Goal: Check status: Check status

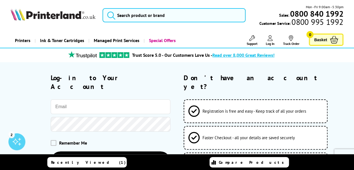
type input "[EMAIL_ADDRESS][DOMAIN_NAME]"
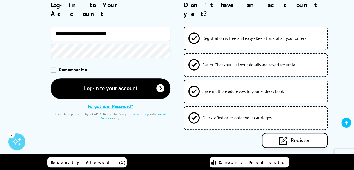
scroll to position [76, 0]
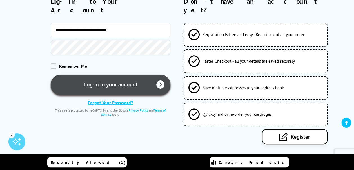
click at [113, 74] on button "Log-in to your account" at bounding box center [111, 84] width 120 height 21
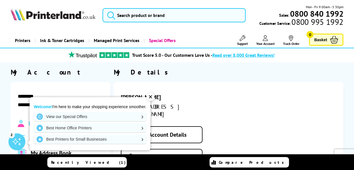
click at [270, 92] on div "[PERSON_NAME] [EMAIL_ADDRESS][DOMAIN_NAME] Edit Account Details Change Password…" at bounding box center [229, 140] width 230 height 116
drag, startPoint x: 284, startPoint y: 87, endPoint x: 219, endPoint y: 79, distance: 65.0
click at [283, 87] on div "[PERSON_NAME] [EMAIL_ADDRESS][DOMAIN_NAME] Edit Account Details Change Password…" at bounding box center [229, 140] width 230 height 116
click at [152, 96] on div "✕" at bounding box center [151, 97] width 8 height 8
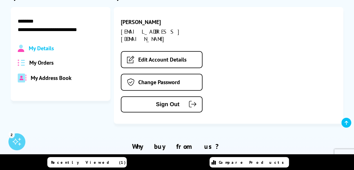
scroll to position [82, 0]
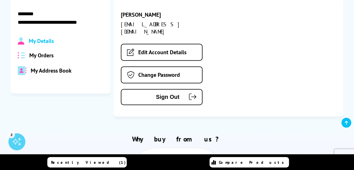
click at [41, 56] on span "My Orders" at bounding box center [41, 55] width 24 height 7
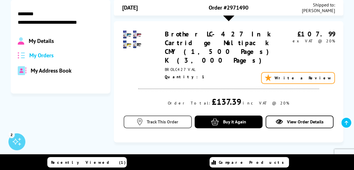
click at [152, 119] on span "Track This Order" at bounding box center [163, 122] width 32 height 6
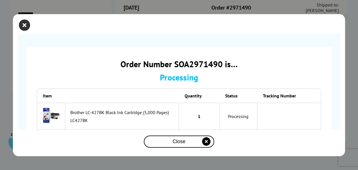
click at [25, 25] on icon "close modal" at bounding box center [24, 24] width 11 height 11
